Goal: Complete application form: Complete application form

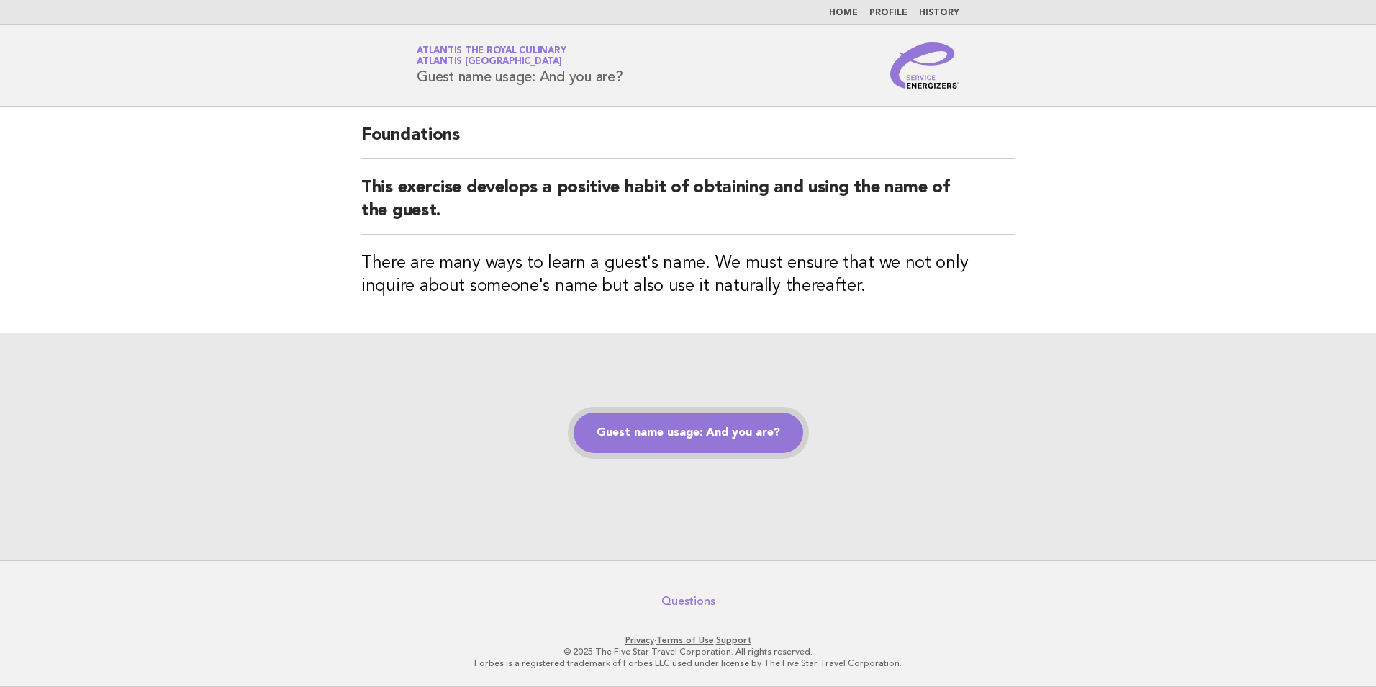
click at [652, 430] on link "Guest name usage: And you are?" at bounding box center [689, 432] width 230 height 40
click at [318, 430] on div "Guest name usage: And you are?" at bounding box center [688, 445] width 1376 height 227
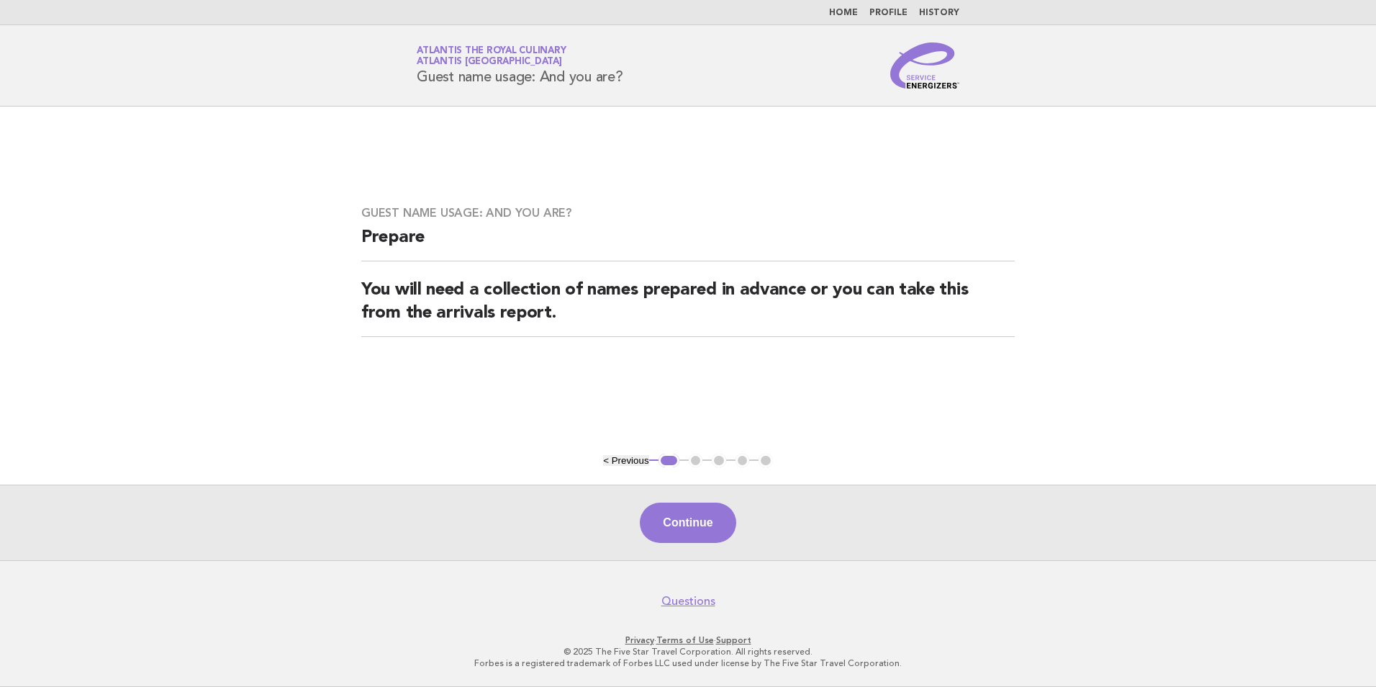
click at [673, 520] on button "Continue" at bounding box center [688, 522] width 96 height 40
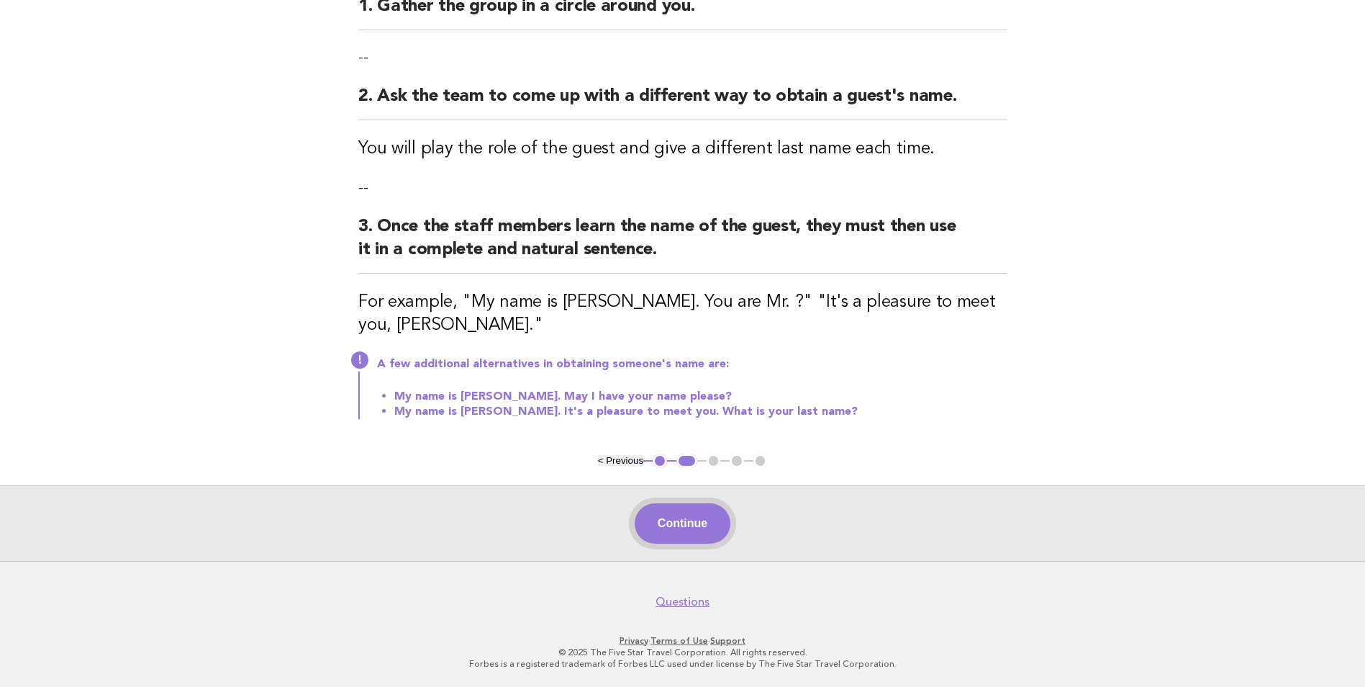
click at [700, 538] on button "Continue" at bounding box center [683, 523] width 96 height 40
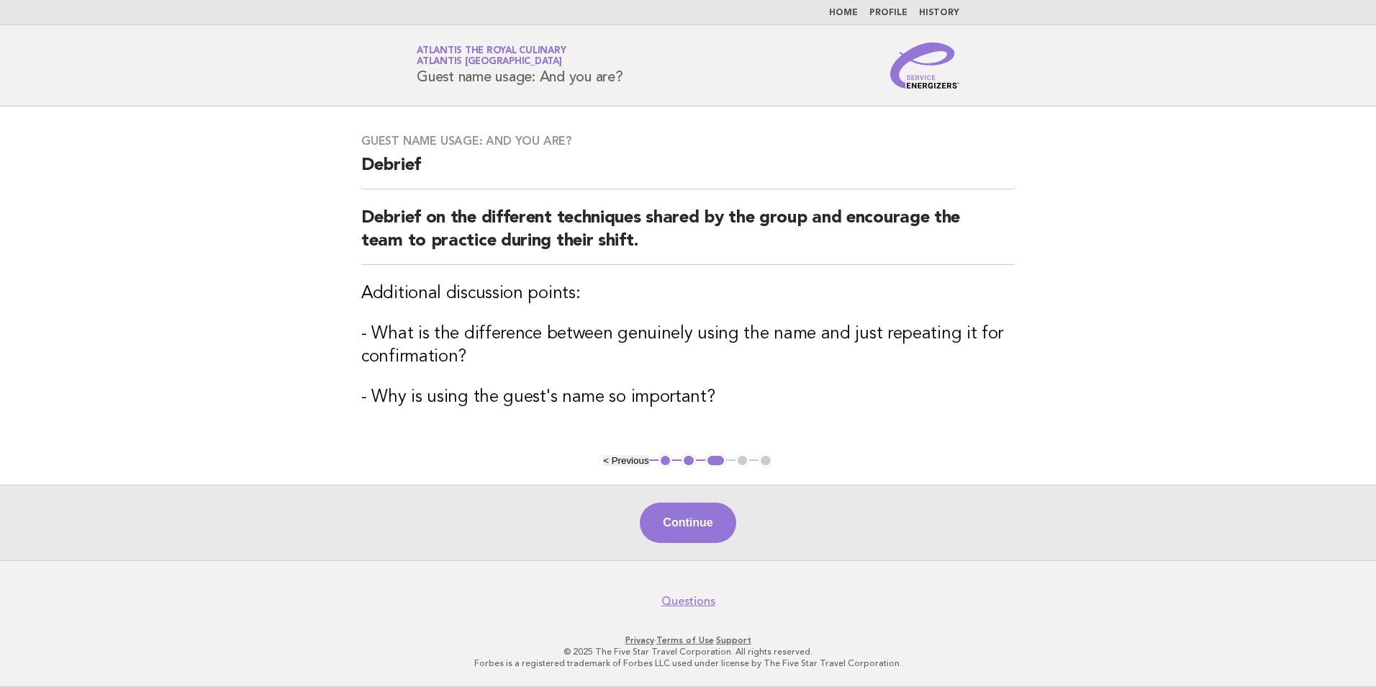
click at [698, 537] on button "Continue" at bounding box center [688, 522] width 96 height 40
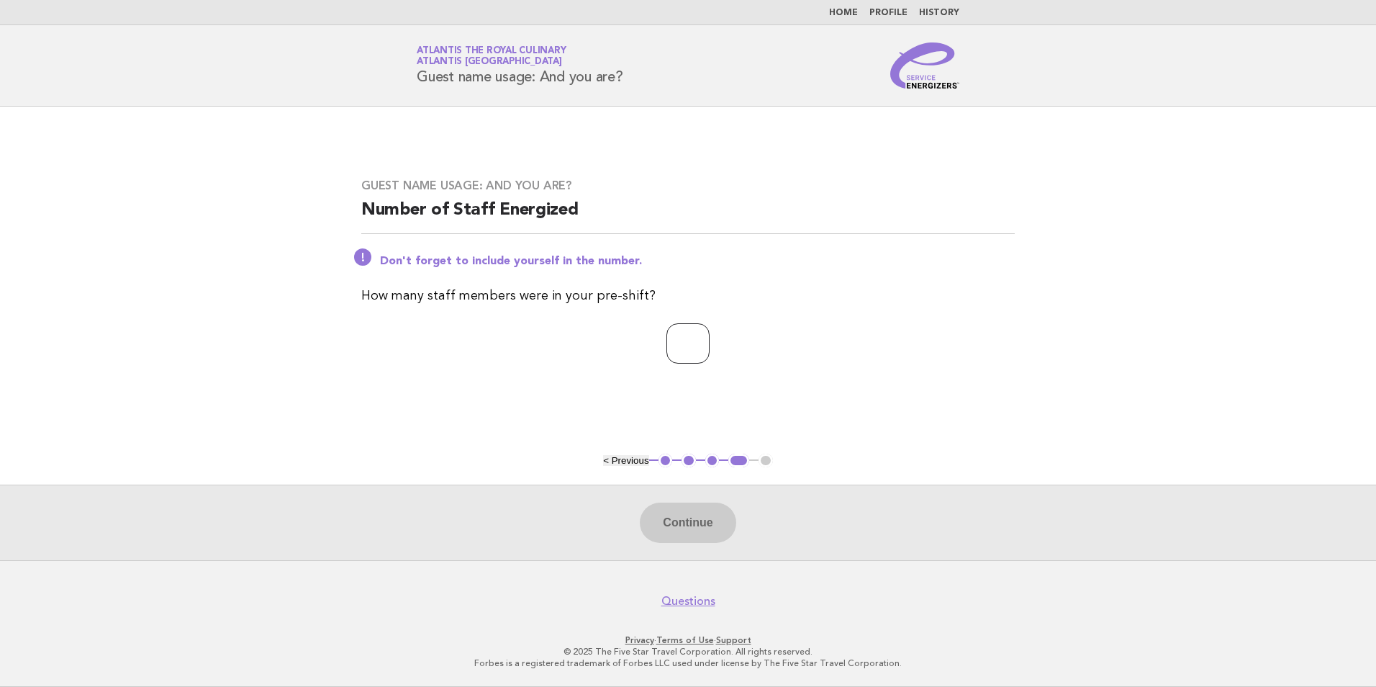
click at [675, 352] on input "number" at bounding box center [687, 343] width 43 height 40
type input "*"
click at [671, 525] on button "Continue" at bounding box center [688, 522] width 96 height 40
